Goal: Task Accomplishment & Management: Use online tool/utility

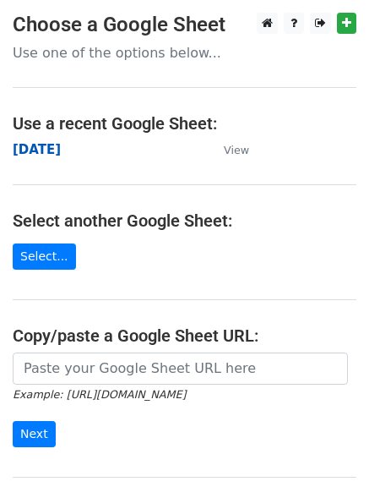
click at [44, 151] on strong "[DATE]" at bounding box center [37, 149] width 48 height 15
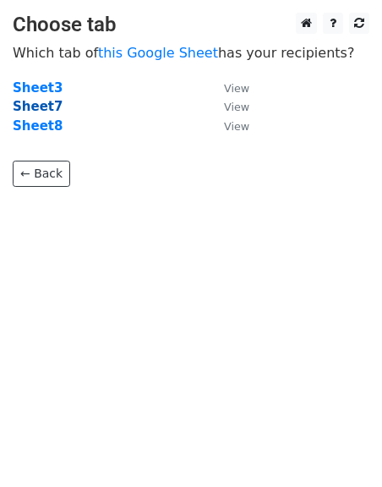
click at [42, 102] on strong "Sheet7" at bounding box center [38, 106] width 50 height 15
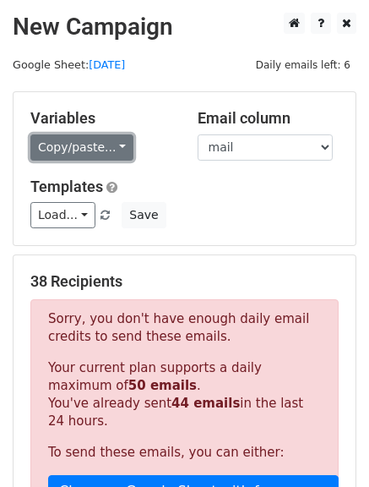
click at [108, 142] on link "Copy/paste..." at bounding box center [81, 147] width 103 height 26
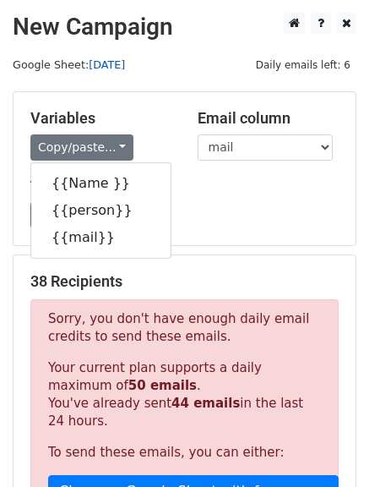
click at [97, 65] on link "[DATE]" at bounding box center [107, 64] width 36 height 13
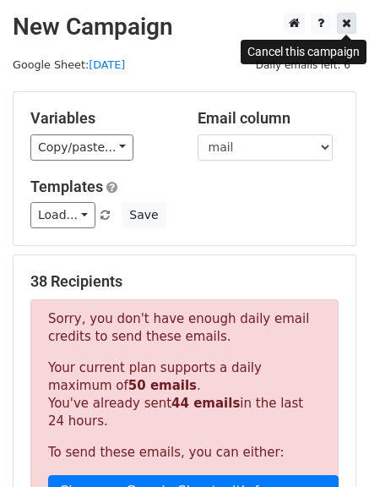
click at [347, 24] on icon at bounding box center [346, 23] width 9 height 12
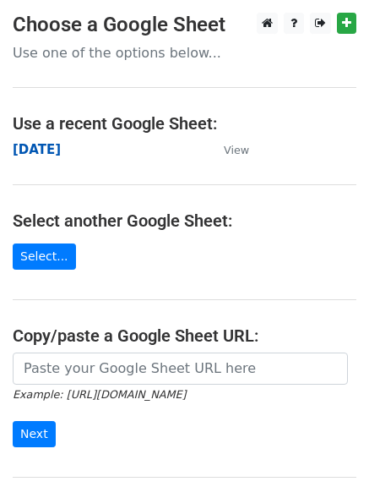
click at [35, 155] on strong "[DATE]" at bounding box center [37, 149] width 48 height 15
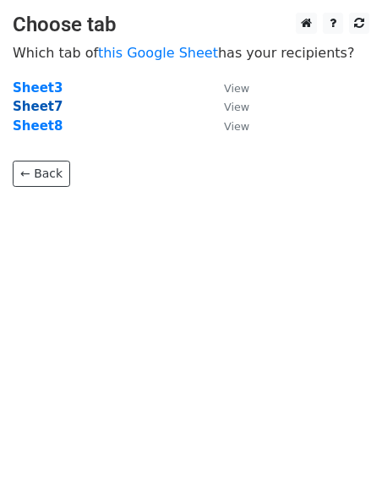
click at [26, 107] on strong "Sheet7" at bounding box center [38, 106] width 50 height 15
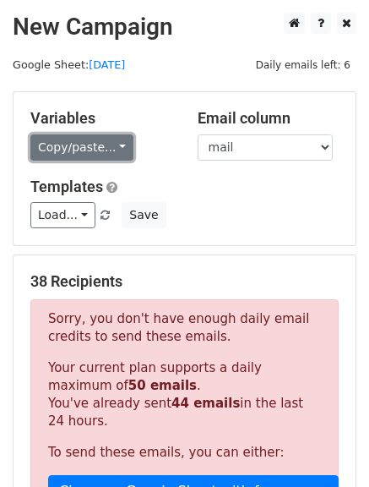
click at [113, 147] on link "Copy/paste..." at bounding box center [81, 147] width 103 height 26
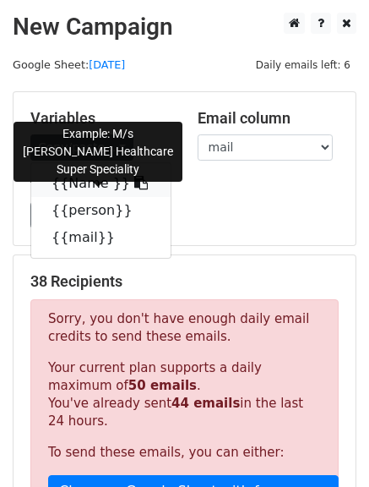
click at [134, 183] on icon at bounding box center [141, 183] width 14 height 14
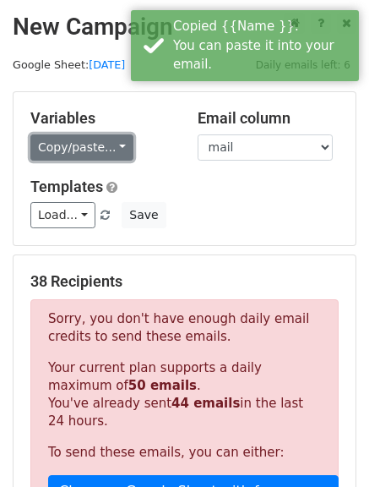
click at [113, 153] on link "Copy/paste..." at bounding box center [81, 147] width 103 height 26
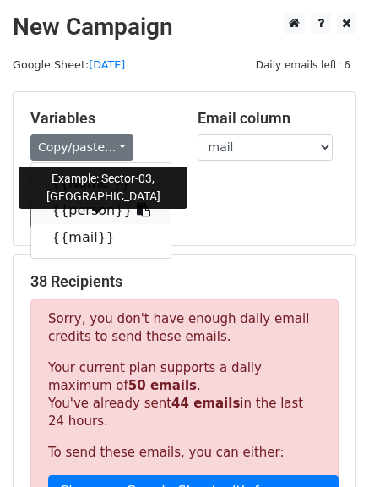
click at [137, 213] on icon at bounding box center [144, 210] width 14 height 14
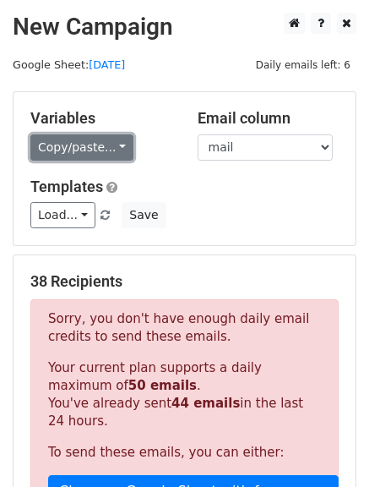
click at [116, 150] on link "Copy/paste..." at bounding box center [81, 147] width 103 height 26
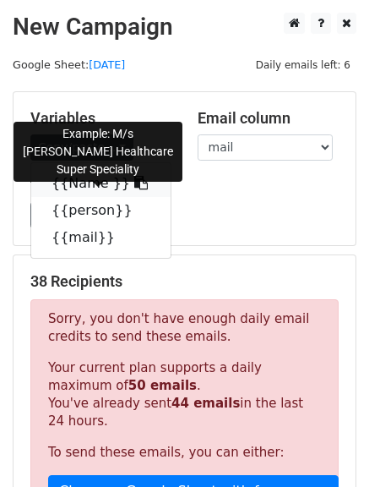
click at [134, 187] on icon at bounding box center [141, 183] width 14 height 14
